Goal: Task Accomplishment & Management: Use online tool/utility

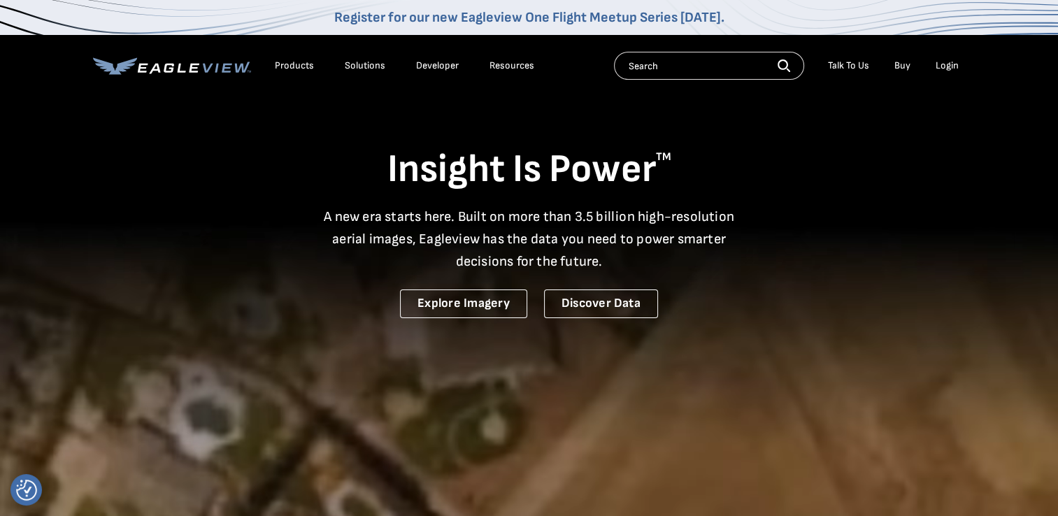
click at [946, 68] on div "Login" at bounding box center [947, 65] width 23 height 13
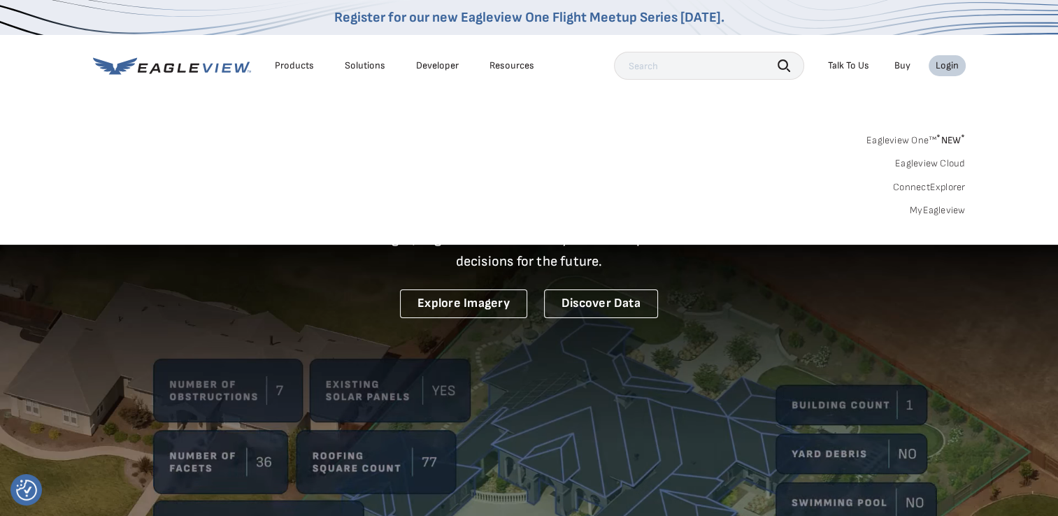
click at [904, 136] on link "Eagleview One™ * NEW *" at bounding box center [916, 138] width 99 height 16
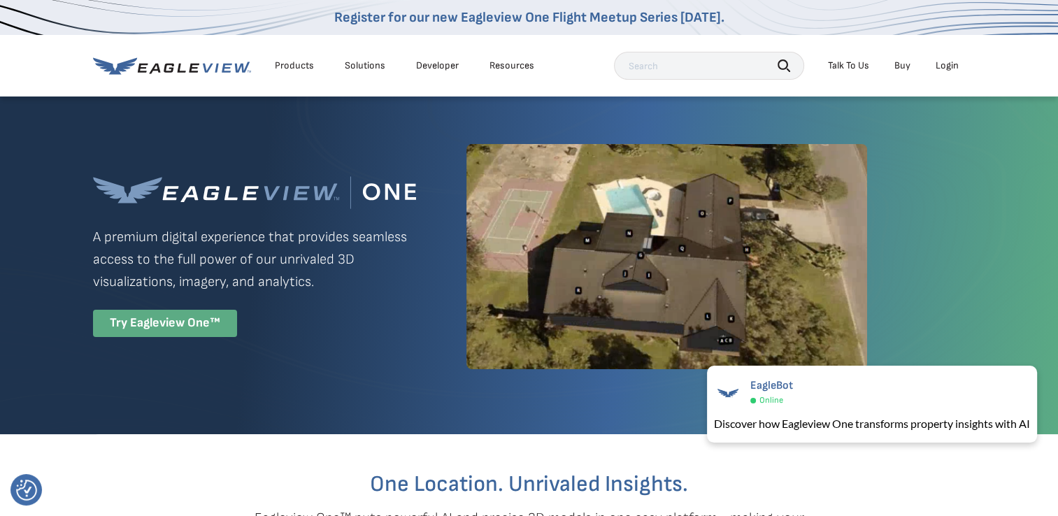
click at [140, 322] on div "Try Eagleview One™" at bounding box center [165, 323] width 144 height 27
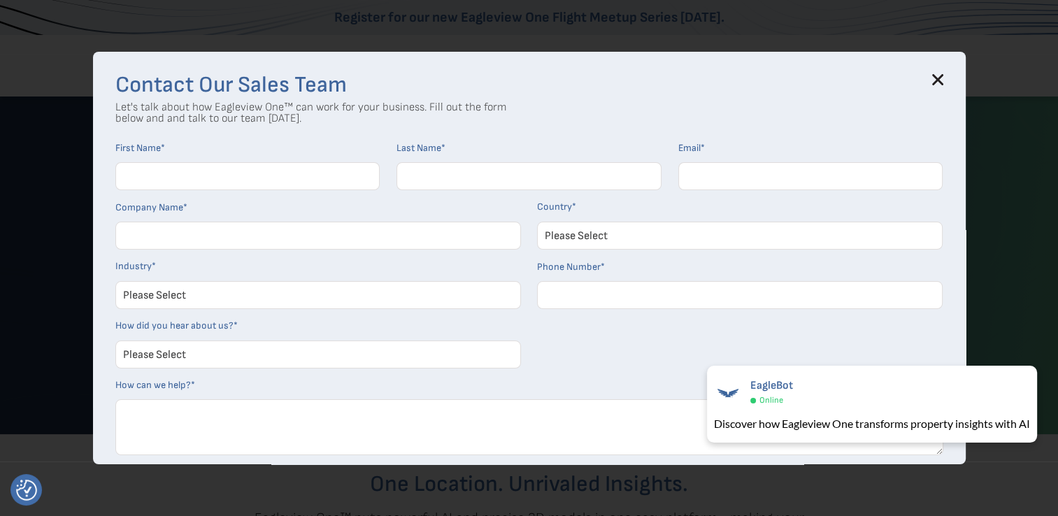
click at [938, 83] on icon at bounding box center [937, 79] width 11 height 11
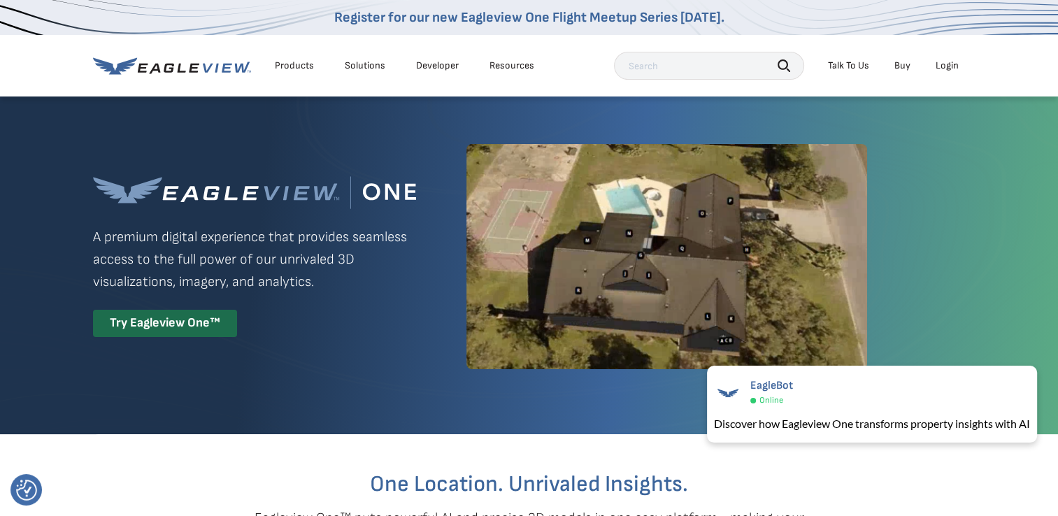
click at [940, 71] on div "Login" at bounding box center [947, 65] width 23 height 13
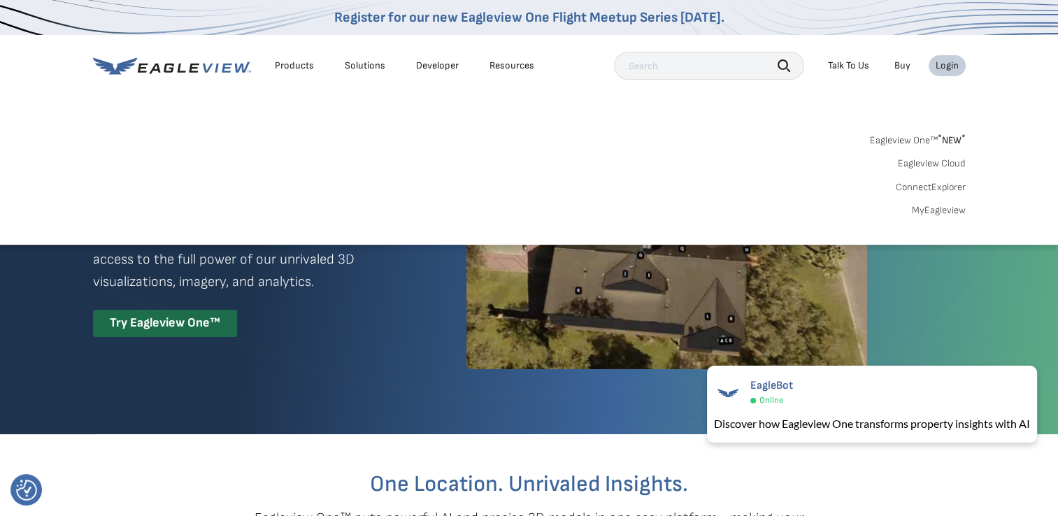
click at [939, 206] on link "MyEagleview" at bounding box center [939, 210] width 54 height 13
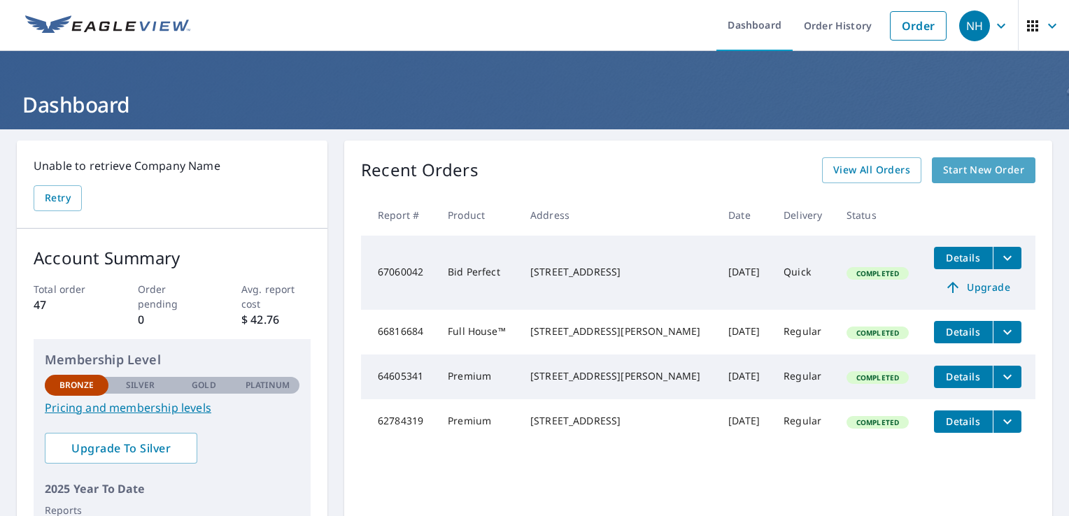
click at [951, 165] on span "Start New Order" at bounding box center [983, 170] width 81 height 17
